Goal: Task Accomplishment & Management: Use online tool/utility

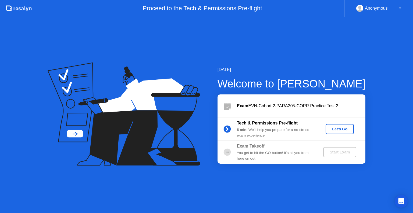
click at [226, 151] on circle at bounding box center [226, 152] width 7 height 7
click at [345, 130] on div "Let's Go" at bounding box center [340, 129] width 24 height 4
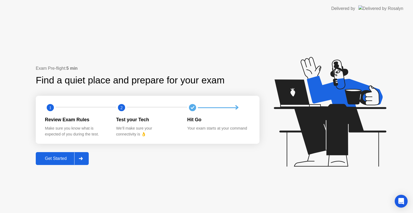
click at [54, 159] on div "Get Started" at bounding box center [55, 158] width 37 height 5
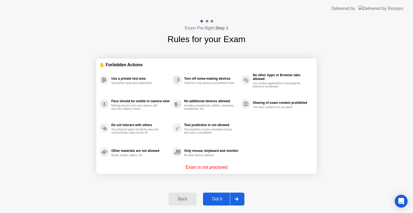
click at [233, 196] on div at bounding box center [236, 199] width 13 height 12
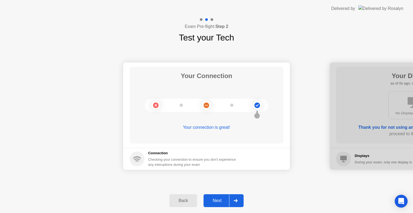
click at [245, 201] on div "Back Next" at bounding box center [206, 201] width 413 height 25
click at [241, 201] on div at bounding box center [235, 201] width 13 height 12
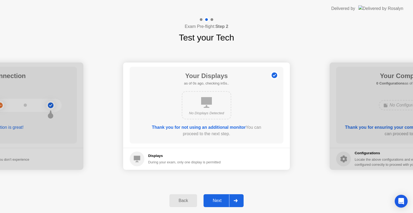
click at [241, 201] on div at bounding box center [235, 201] width 13 height 12
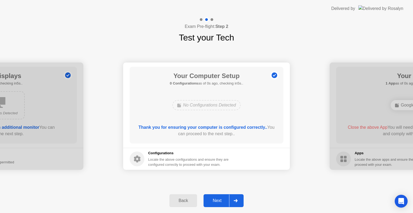
click at [241, 201] on div at bounding box center [235, 201] width 13 height 12
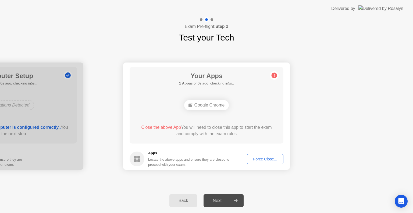
click at [266, 159] on div "Force Close..." at bounding box center [265, 159] width 33 height 4
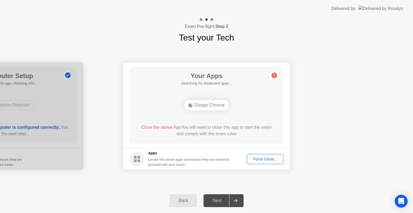
click at [217, 201] on div "Next" at bounding box center [217, 201] width 24 height 5
click at [221, 199] on div "Next" at bounding box center [217, 201] width 24 height 5
click at [257, 162] on button "Force Close..." at bounding box center [265, 159] width 37 height 10
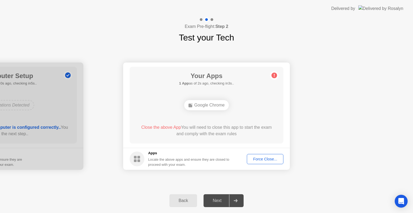
click at [238, 203] on div at bounding box center [235, 201] width 13 height 12
click at [179, 130] on div "Close the above App You will need to close this app to start the exam and compl…" at bounding box center [206, 130] width 138 height 13
click at [201, 103] on div "Google Chrome" at bounding box center [206, 105] width 45 height 10
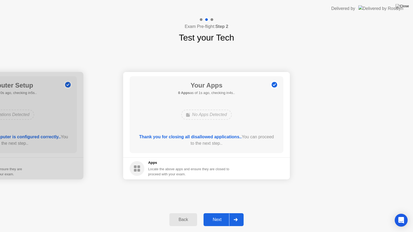
click at [222, 213] on div "Next" at bounding box center [217, 219] width 24 height 5
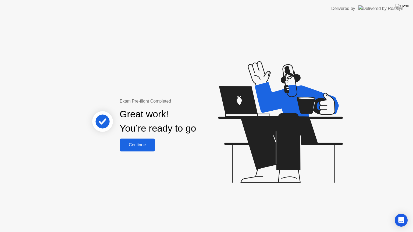
click at [137, 147] on div "Continue" at bounding box center [137, 145] width 32 height 5
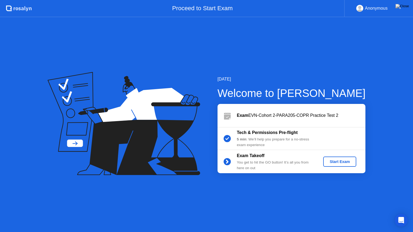
click at [335, 167] on button "Start Exam" at bounding box center [339, 162] width 33 height 10
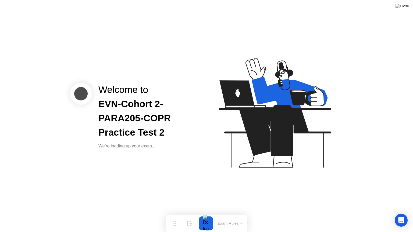
click at [238, 213] on button "Exam Rules" at bounding box center [230, 223] width 28 height 5
